Goal: Transaction & Acquisition: Purchase product/service

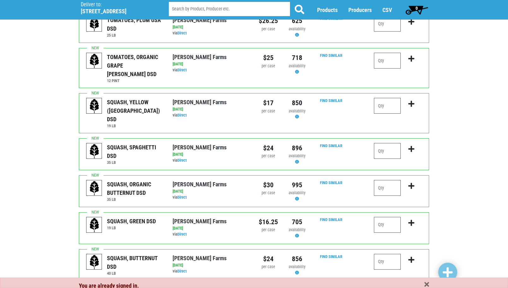
scroll to position [347, 0]
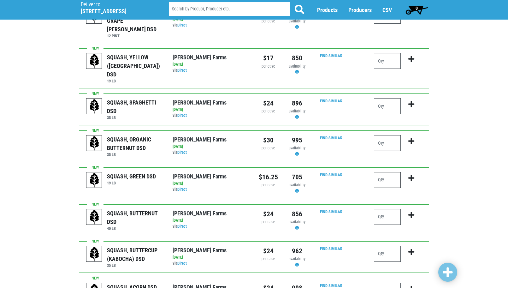
click at [390, 172] on input "number" at bounding box center [387, 180] width 27 height 16
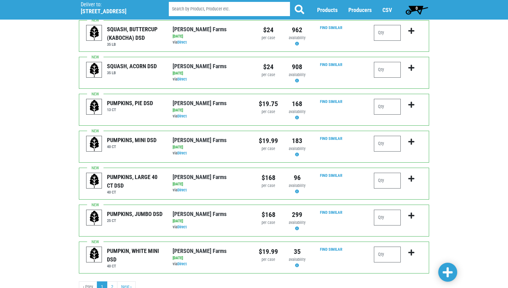
scroll to position [569, 0]
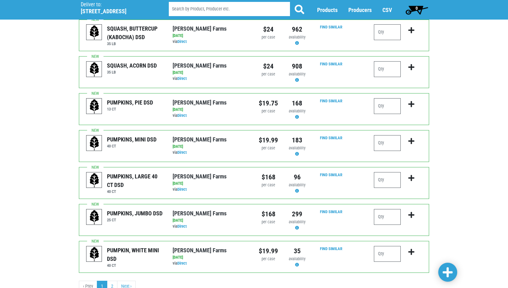
type input "5"
click at [450, 270] on span at bounding box center [448, 272] width 10 height 11
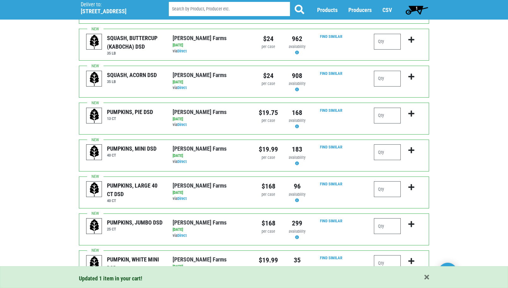
scroll to position [578, 0]
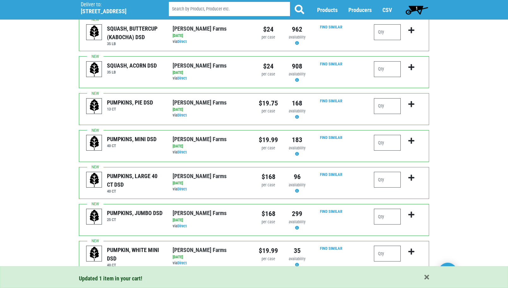
click at [114, 281] on link "2" at bounding box center [112, 286] width 10 height 11
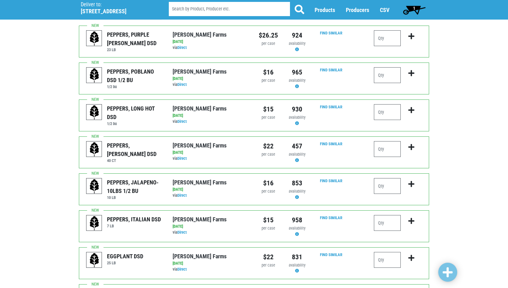
scroll to position [150, 0]
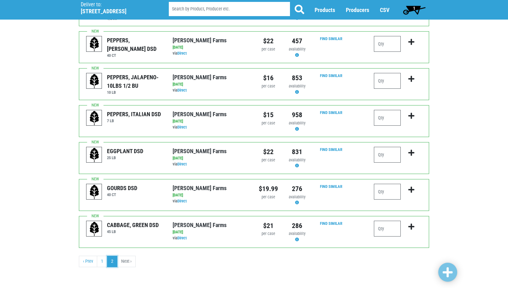
click at [111, 260] on link "2" at bounding box center [112, 261] width 10 height 11
click at [126, 260] on li "Next ›" at bounding box center [126, 261] width 18 height 11
click at [100, 258] on link "1" at bounding box center [102, 261] width 10 height 11
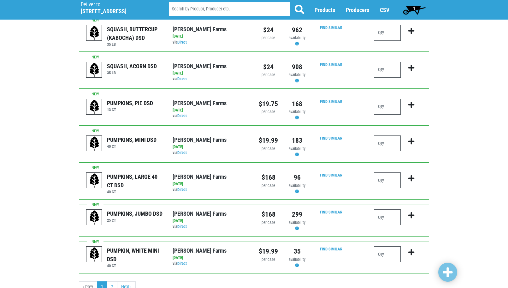
scroll to position [578, 0]
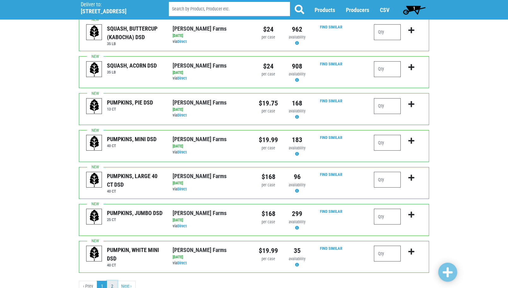
click at [114, 281] on link "2" at bounding box center [112, 286] width 10 height 11
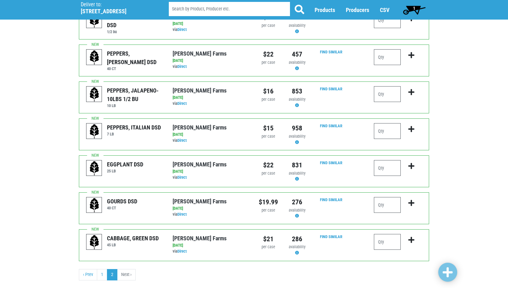
scroll to position [150, 0]
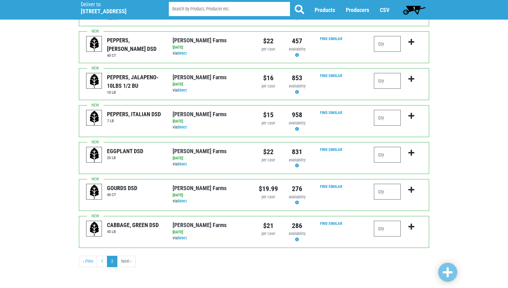
click at [126, 261] on li "Next ›" at bounding box center [126, 261] width 18 height 11
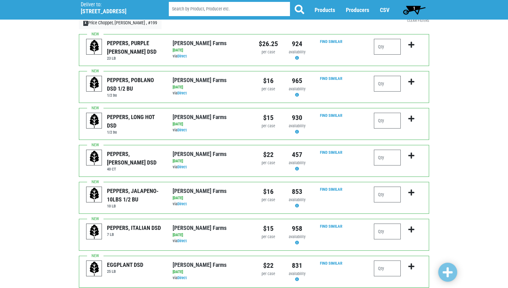
scroll to position [23, 0]
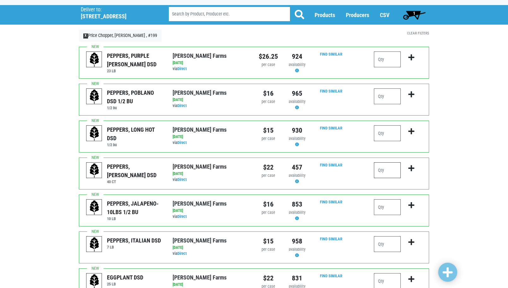
drag, startPoint x: 388, startPoint y: 169, endPoint x: 376, endPoint y: 172, distance: 12.1
click at [377, 173] on input "number" at bounding box center [387, 170] width 27 height 16
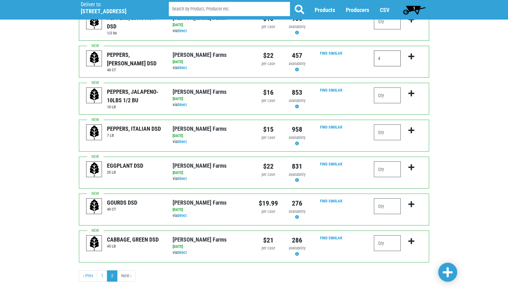
scroll to position [150, 0]
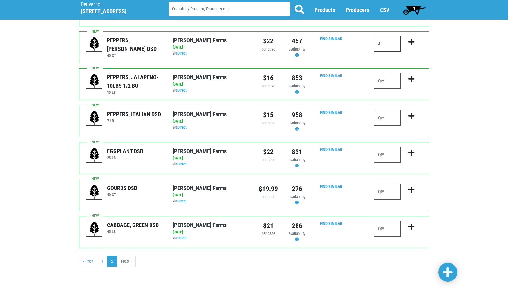
type input "4"
click at [447, 269] on span at bounding box center [448, 272] width 10 height 11
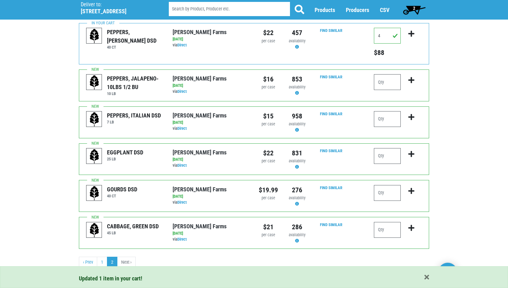
scroll to position [159, 0]
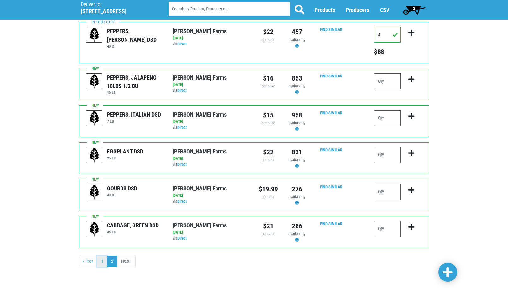
click at [103, 259] on link "1" at bounding box center [102, 261] width 10 height 11
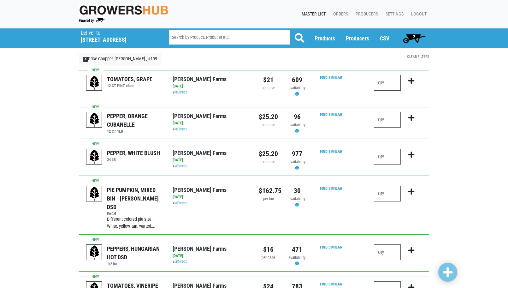
drag, startPoint x: 387, startPoint y: 82, endPoint x: 354, endPoint y: 87, distance: 34.1
click at [354, 87] on div "TOMATOES, GRAPE 12 CT PINT clam [PERSON_NAME][GEOGRAPHIC_DATA] via Direct on [D…" at bounding box center [254, 86] width 350 height 32
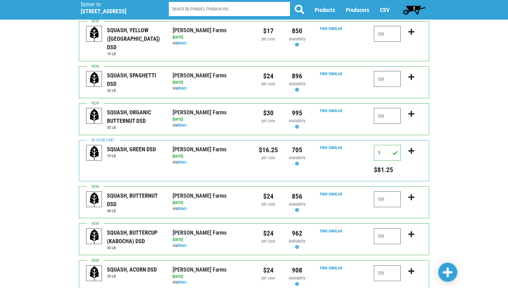
scroll to position [379, 0]
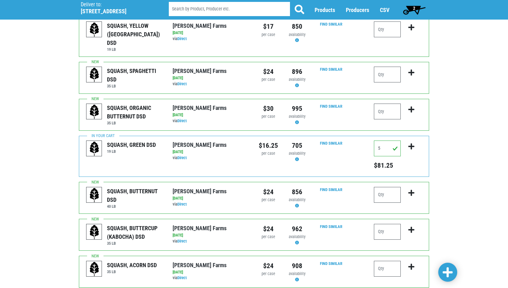
type input "1"
click at [450, 268] on span at bounding box center [448, 272] width 10 height 11
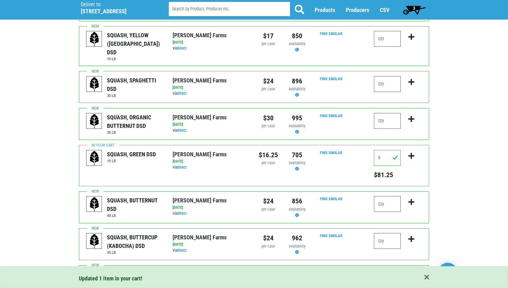
scroll to position [388, 0]
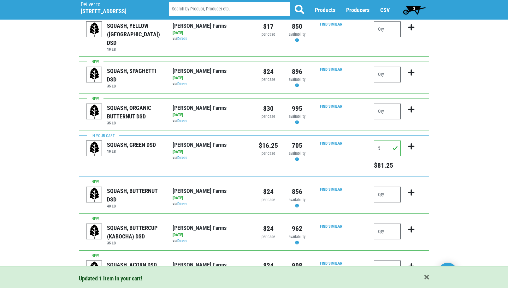
click at [412, 8] on span "3" at bounding box center [414, 9] width 28 height 13
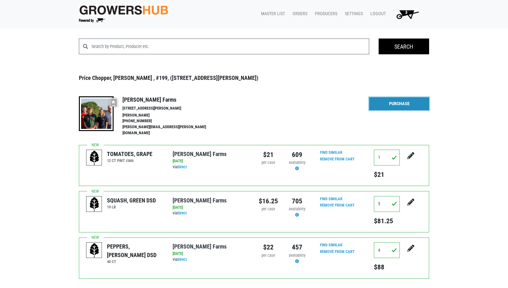
click at [398, 100] on link "Purchase" at bounding box center [399, 103] width 60 height 13
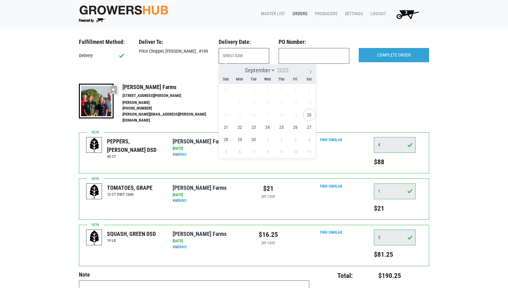
click at [246, 54] on input "text" at bounding box center [244, 56] width 51 height 16
click at [312, 113] on span "20" at bounding box center [309, 115] width 12 height 12
type input "[DATE]"
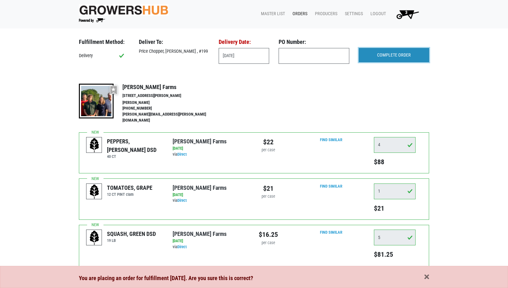
click at [390, 54] on input "COMPLETE ORDER" at bounding box center [394, 55] width 70 height 15
click at [427, 276] on span "button" at bounding box center [427, 277] width 5 height 7
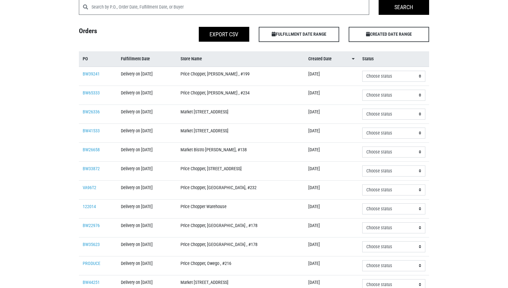
scroll to position [84, 0]
